Goal: Communication & Community: Answer question/provide support

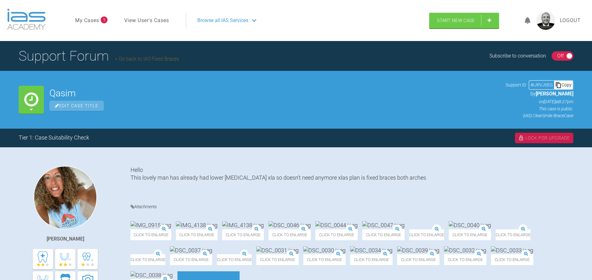
click at [549, 55] on div "Subscribe to conversation On Off" at bounding box center [531, 55] width 84 height 9
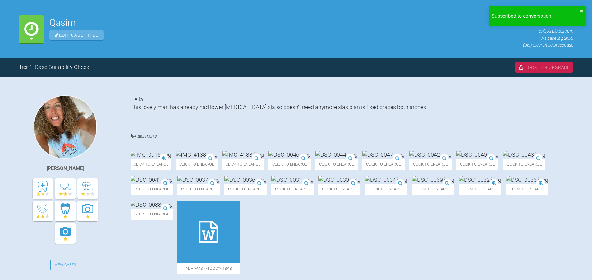
scroll to position [93, 0]
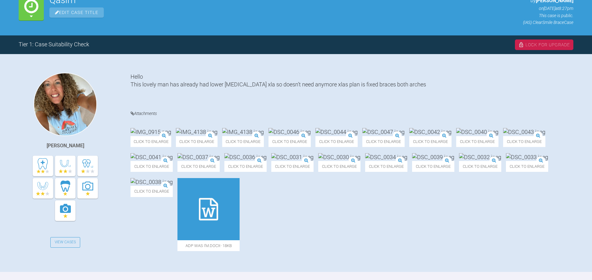
click at [164, 136] on img at bounding box center [150, 132] width 41 height 8
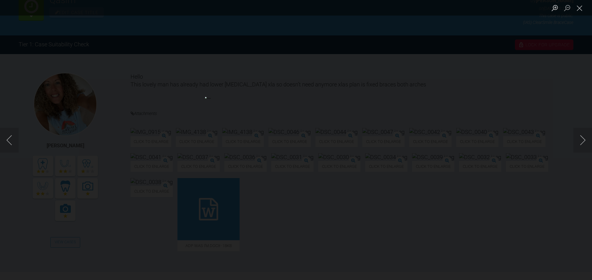
click at [428, 195] on div "Lightbox" at bounding box center [296, 140] width 592 height 280
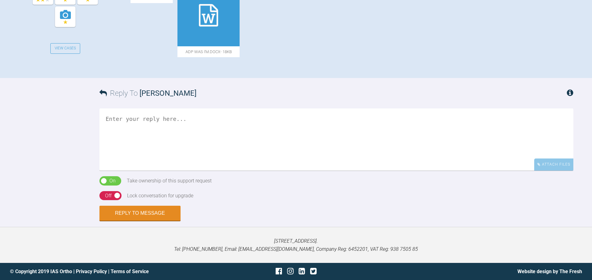
scroll to position [404, 0]
click at [175, 171] on textarea at bounding box center [336, 139] width 474 height 62
click at [299, 171] on textarea "I dont think I will survive even half a Hyrox Sesh....😂🤣🤣" at bounding box center [336, 139] width 474 height 62
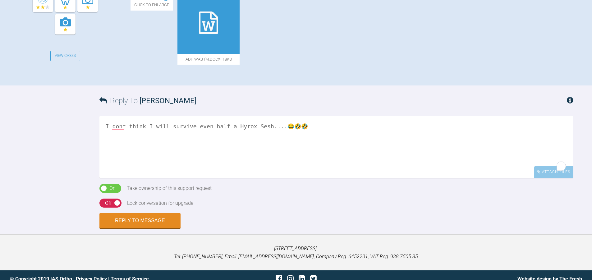
scroll to position [342, 0]
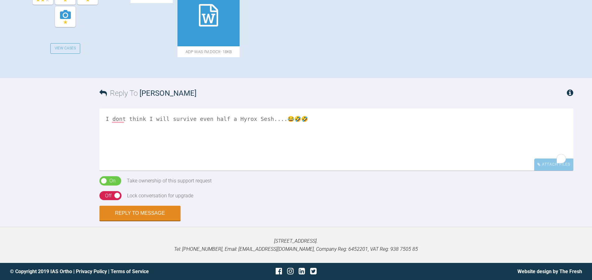
click at [218, 26] on icon at bounding box center [208, 15] width 19 height 22
click at [305, 171] on textarea "I dont think I will survive even half a Hyrox Sesh....😂🤣🤣" at bounding box center [336, 139] width 474 height 62
type textarea "I dont think I will survive even half a Hyrox Sesh....😂🤣🤣 What is the FMPA?"
click at [104, 200] on div "On Off" at bounding box center [110, 195] width 22 height 9
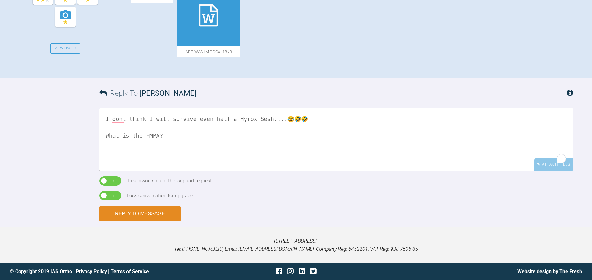
click at [135, 221] on button "Reply to Message" at bounding box center [139, 213] width 81 height 15
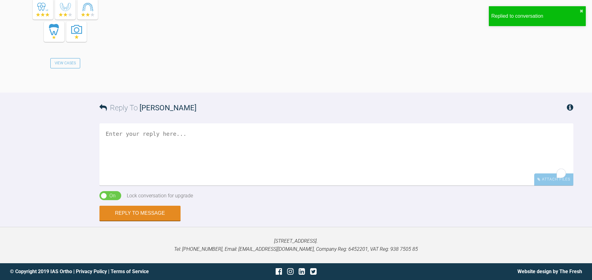
scroll to position [677, 0]
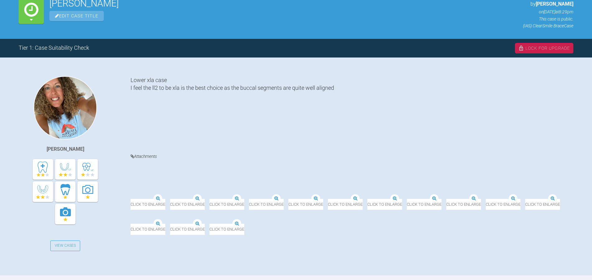
scroll to position [93, 0]
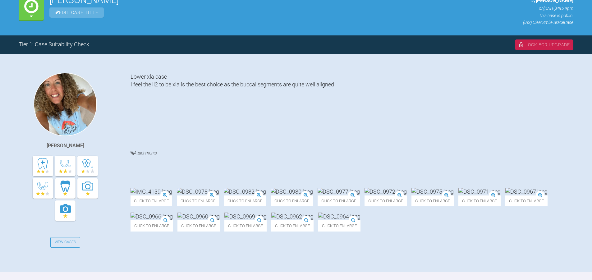
click at [271, 220] on img at bounding box center [292, 216] width 42 height 8
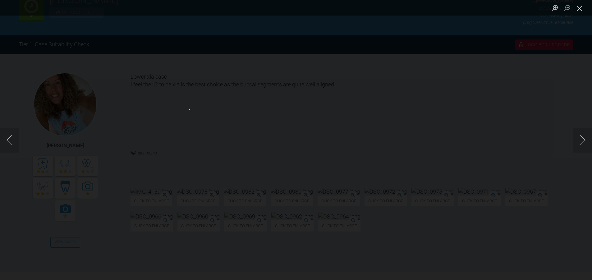
click at [579, 9] on button "Close lightbox" at bounding box center [579, 7] width 12 height 11
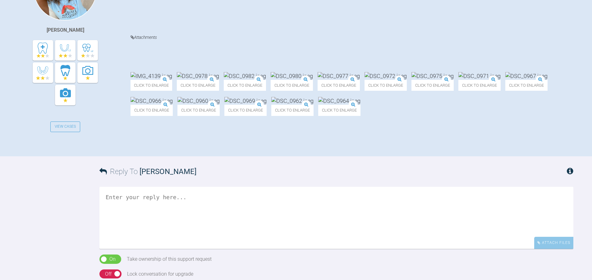
scroll to position [217, 0]
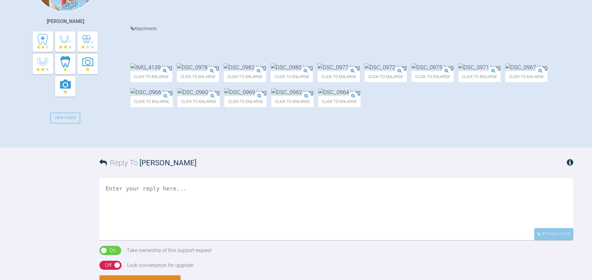
click at [173, 222] on textarea at bounding box center [336, 209] width 474 height 62
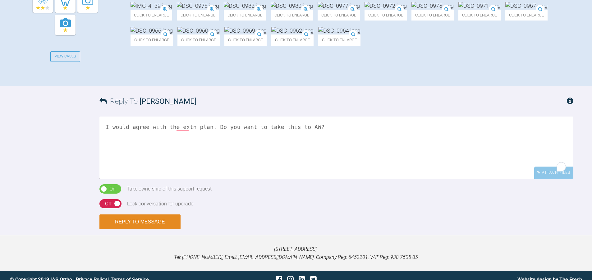
scroll to position [280, 0]
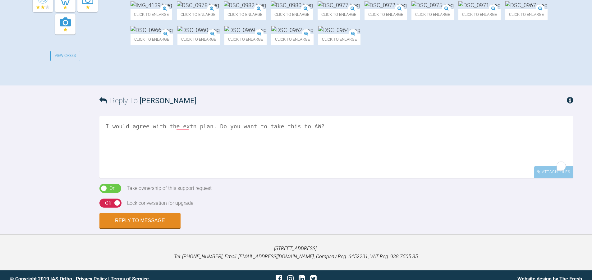
type textarea "I would agree with the extn plan. Do you want to take this to AW?"
click at [108, 207] on div "Off" at bounding box center [108, 203] width 7 height 8
click at [113, 229] on button "Reply to Message" at bounding box center [139, 221] width 81 height 15
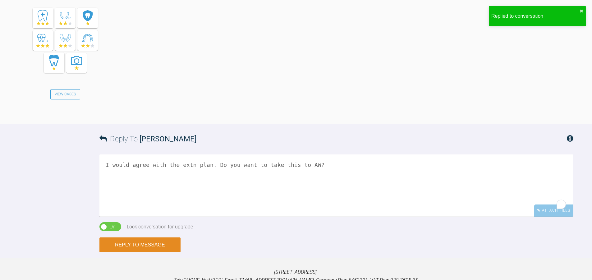
scroll to position [504, 0]
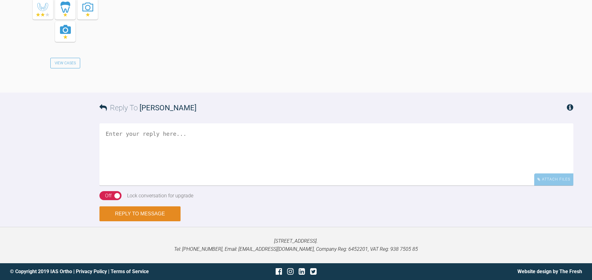
scroll to position [983, 0]
click at [157, 152] on textarea at bounding box center [336, 154] width 474 height 62
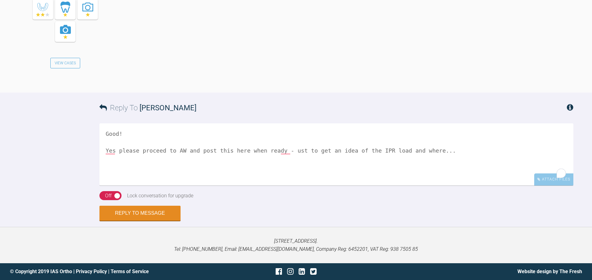
type textarea "Good! Yes please proceed to AW and post this here when ready - ust to get an id…"
click at [100, 196] on div "On Off" at bounding box center [110, 195] width 22 height 9
click at [124, 214] on button "Reply to Message" at bounding box center [139, 213] width 81 height 15
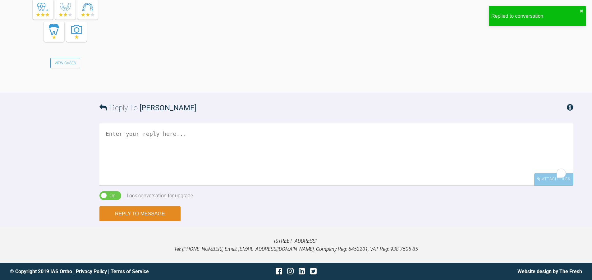
scroll to position [1192, 0]
